Goal: Task Accomplishment & Management: Manage account settings

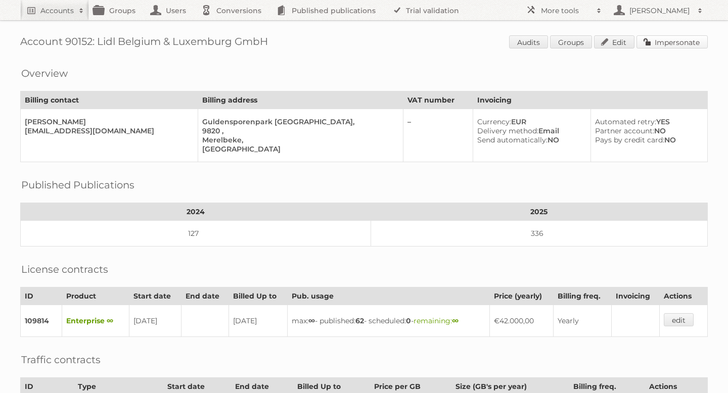
click at [657, 47] on link "Impersonate" at bounding box center [671, 41] width 71 height 13
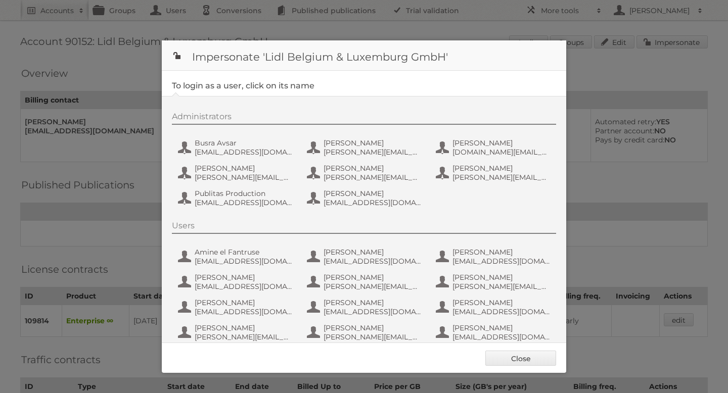
click at [202, 160] on div "Administrators Busra Avsar busra.avsar_ext@external.lidl.be Chloe Roegiers chlo…" at bounding box center [369, 161] width 394 height 99
click at [202, 147] on span "Busra Avsar" at bounding box center [244, 142] width 98 height 9
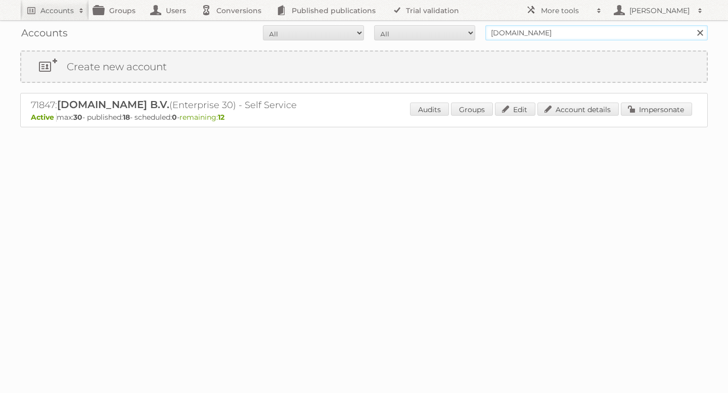
click at [523, 34] on input "plein.nl" at bounding box center [596, 32] width 222 height 15
type input "inhouse"
click at [692, 25] on input "Search" at bounding box center [699, 32] width 15 height 15
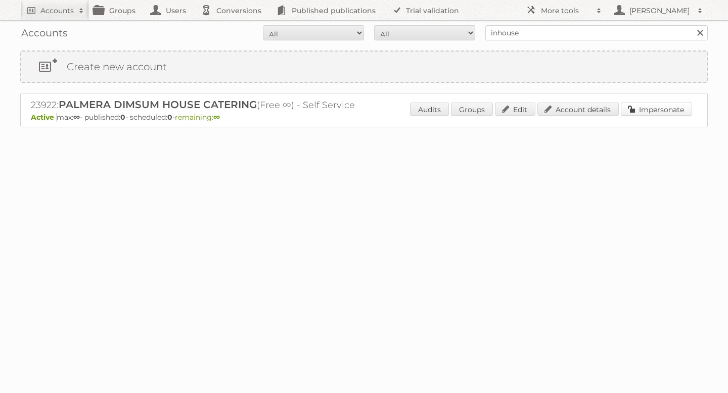
click at [663, 103] on link "Impersonate" at bounding box center [656, 109] width 71 height 13
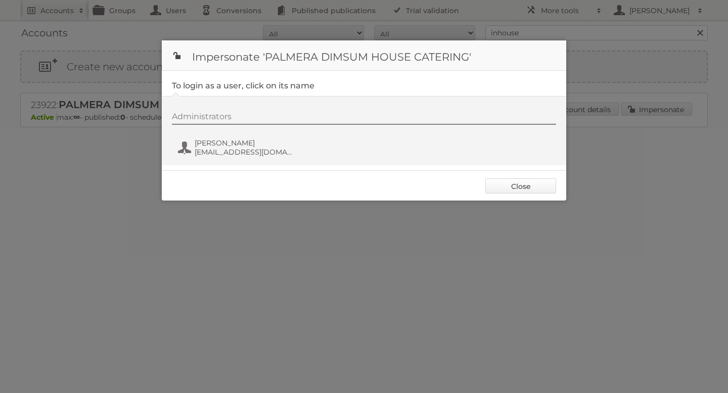
click at [519, 182] on link "Close" at bounding box center [520, 185] width 71 height 15
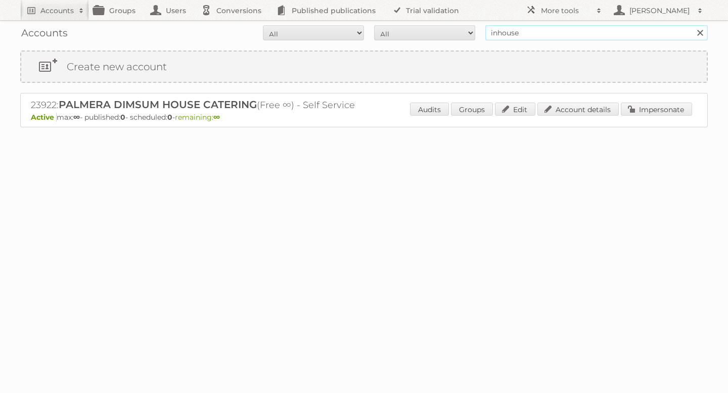
click at [502, 33] on input "inhouse" at bounding box center [596, 32] width 222 height 15
type input "meubel"
click at [692, 25] on input "Search" at bounding box center [699, 32] width 15 height 15
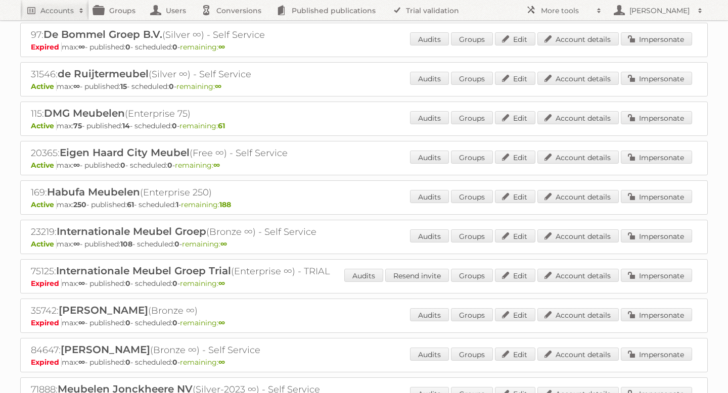
scroll to position [172, 0]
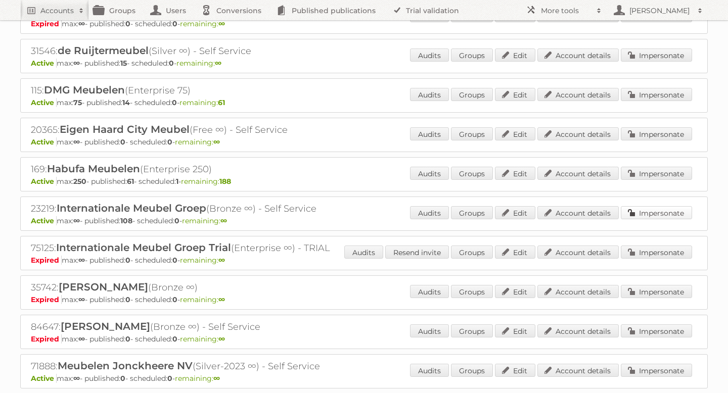
click at [646, 212] on link "Impersonate" at bounding box center [656, 212] width 71 height 13
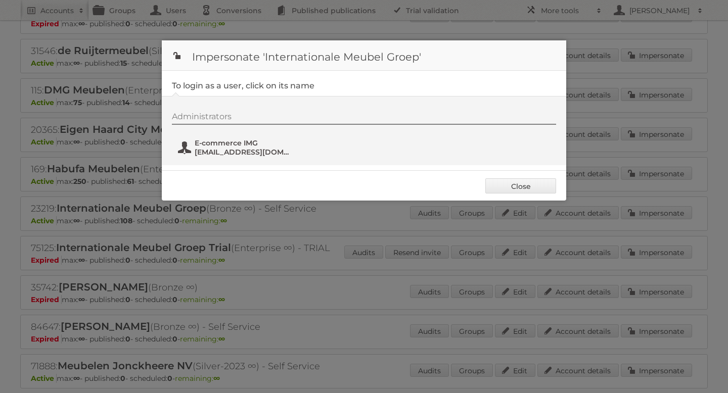
click at [227, 150] on span "[EMAIL_ADDRESS][DOMAIN_NAME]" at bounding box center [244, 152] width 98 height 9
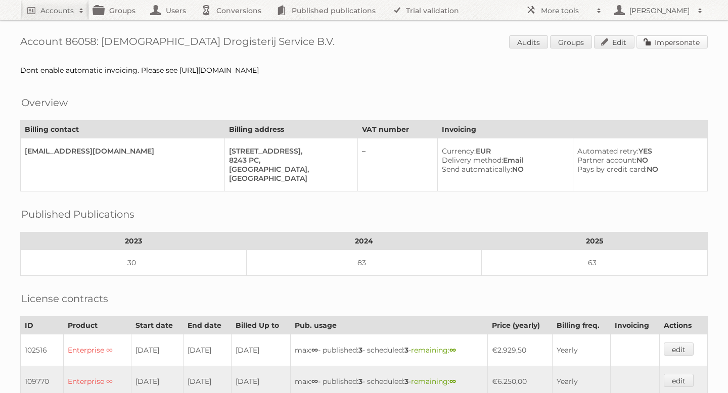
click at [668, 43] on link "Impersonate" at bounding box center [671, 41] width 71 height 13
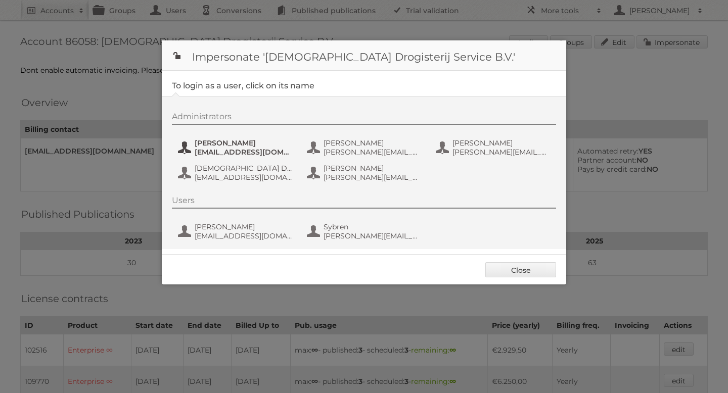
click at [259, 141] on span "[PERSON_NAME]" at bounding box center [244, 142] width 98 height 9
